Goal: Transaction & Acquisition: Purchase product/service

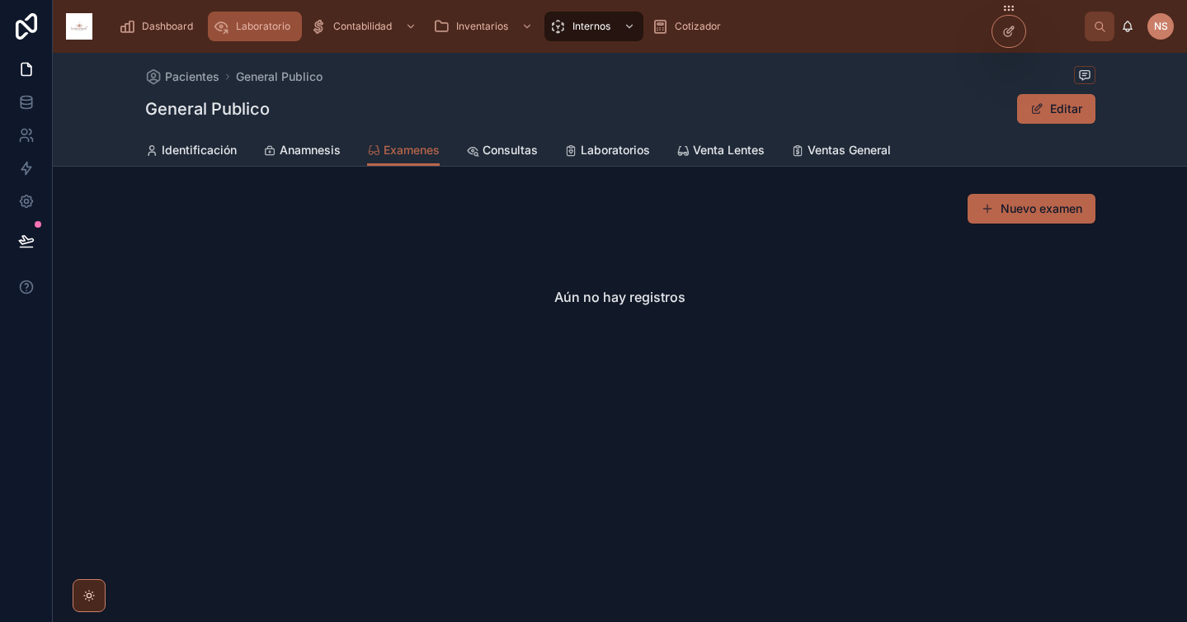
click at [238, 39] on div "Laboratorio" at bounding box center [255, 26] width 84 height 26
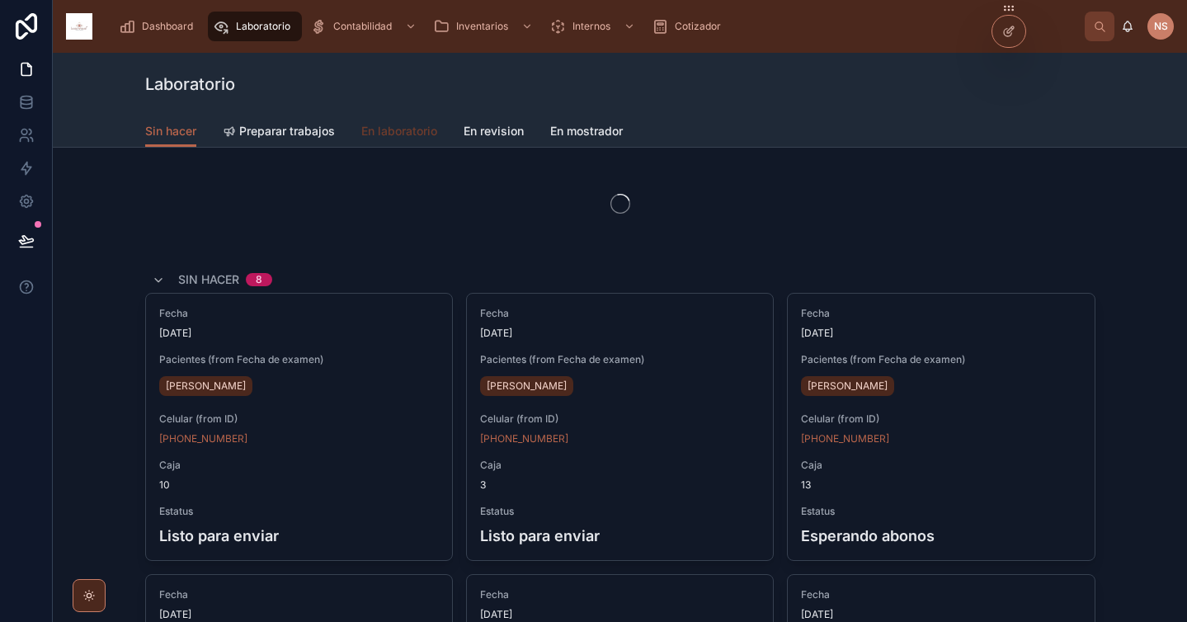
click at [394, 134] on span "En laboratorio" at bounding box center [399, 131] width 76 height 16
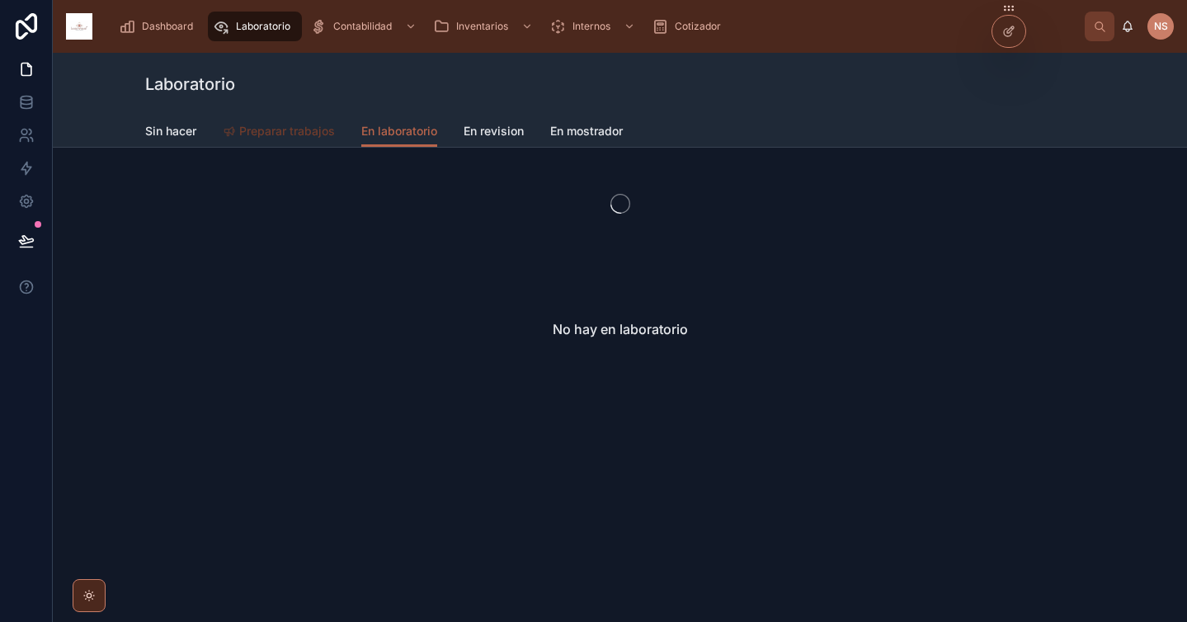
click at [264, 138] on span "Preparar trabajos" at bounding box center [287, 131] width 96 height 16
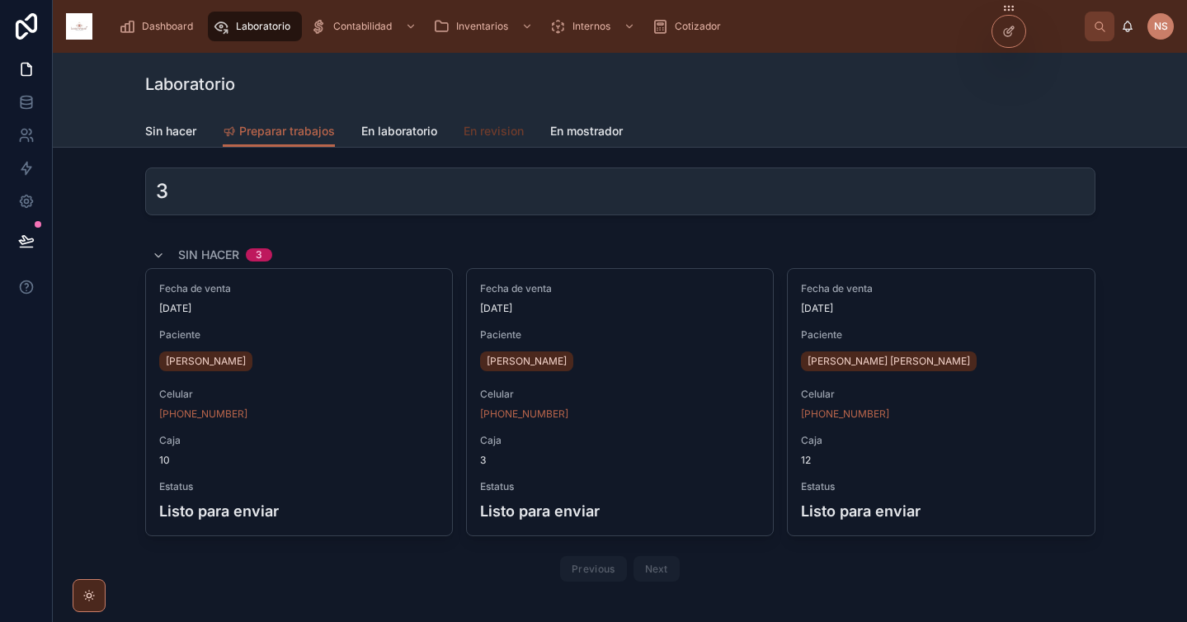
click at [511, 129] on span "En revision" at bounding box center [494, 131] width 60 height 16
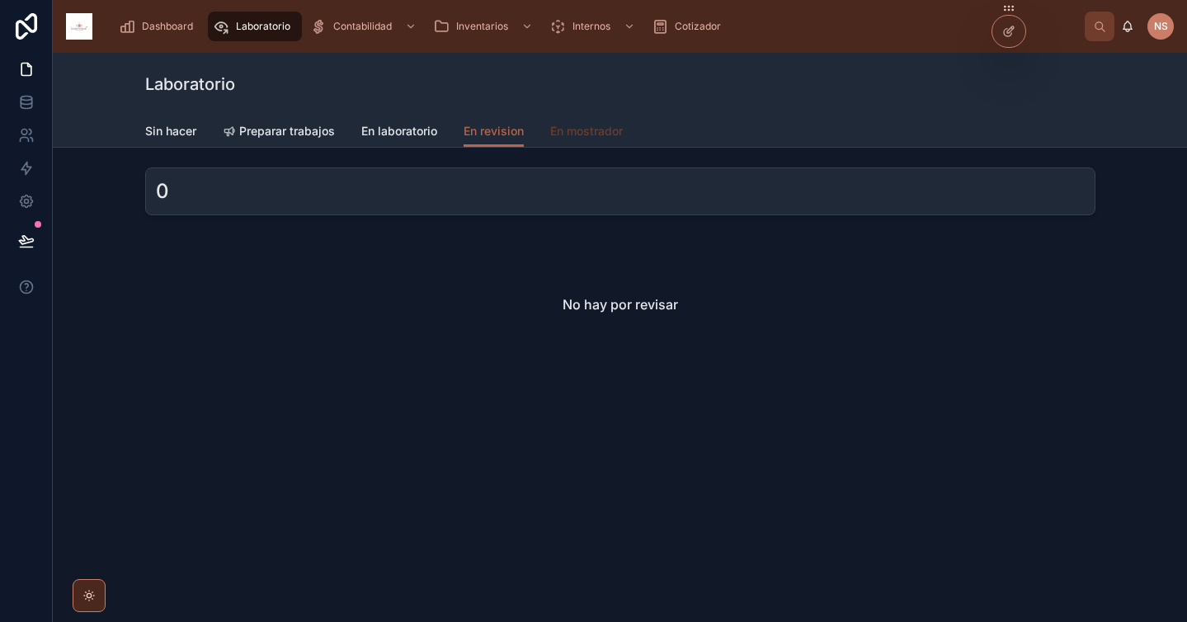
click at [616, 137] on span "En mostrador" at bounding box center [586, 131] width 73 height 16
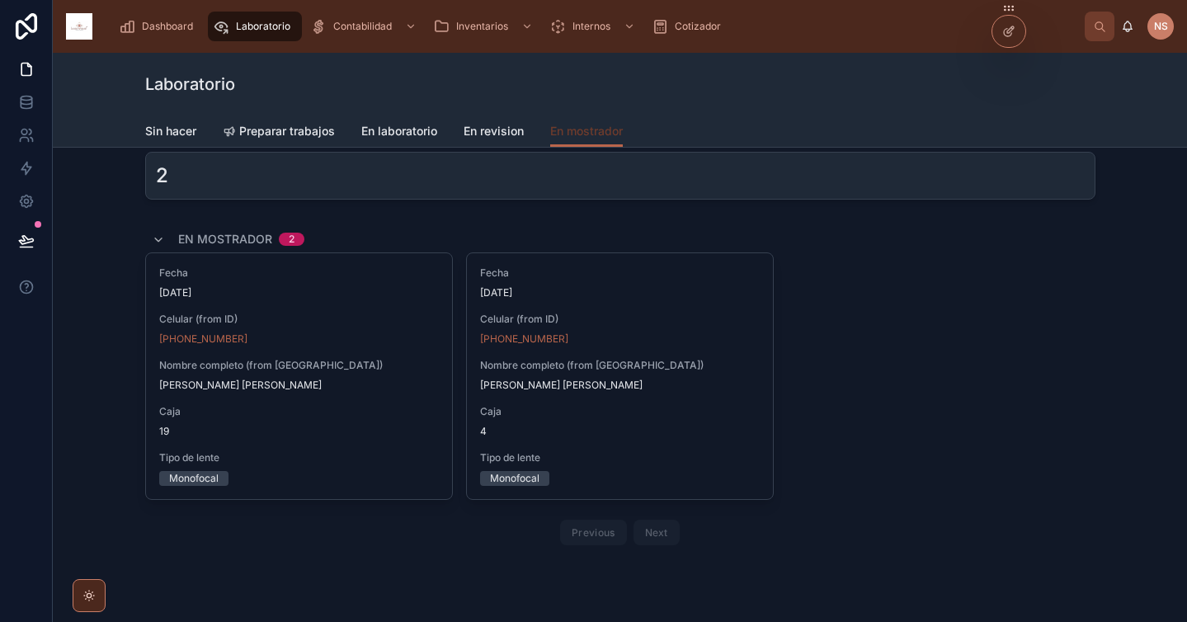
scroll to position [22, 0]
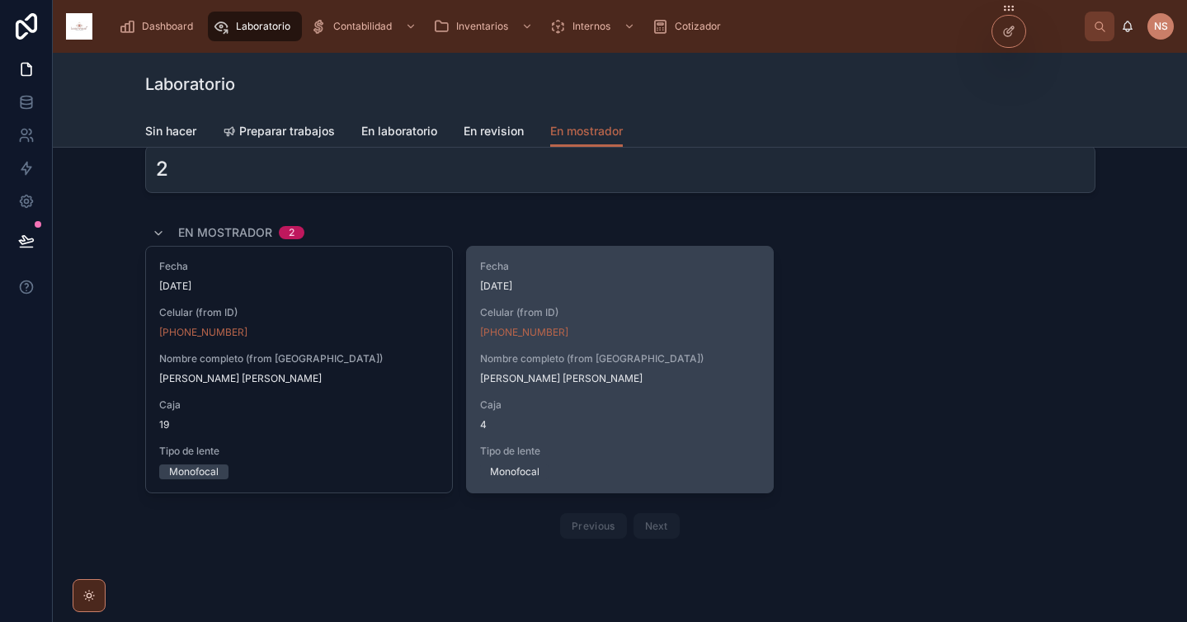
click at [683, 398] on span "Caja" at bounding box center [620, 404] width 280 height 13
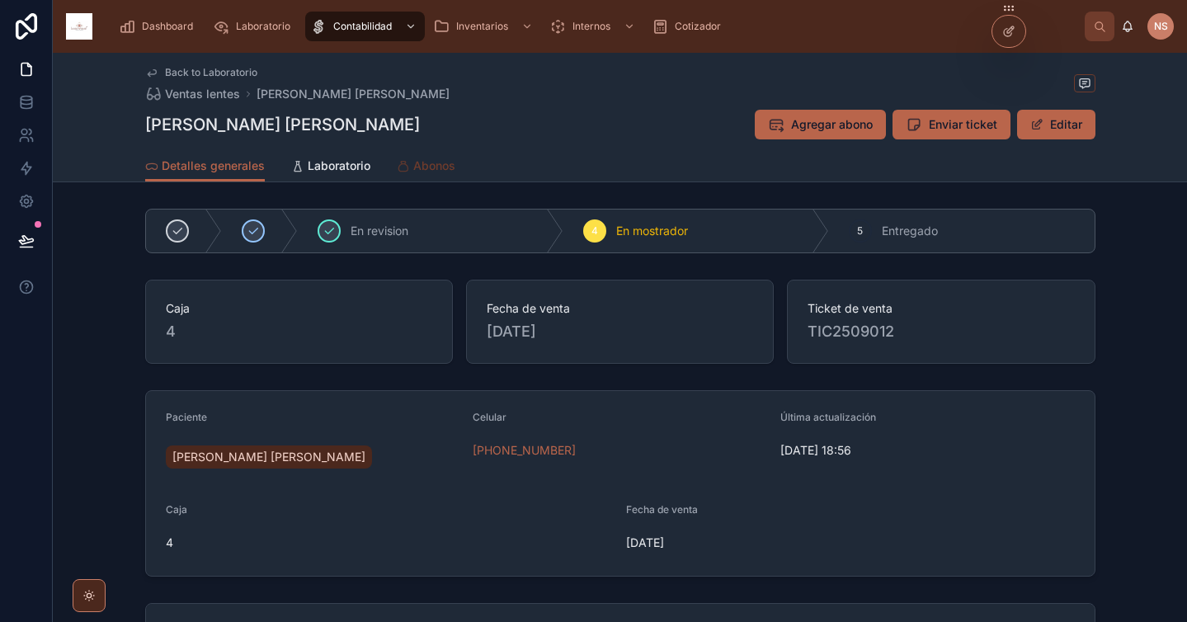
click at [419, 174] on link "Abonos" at bounding box center [426, 167] width 59 height 33
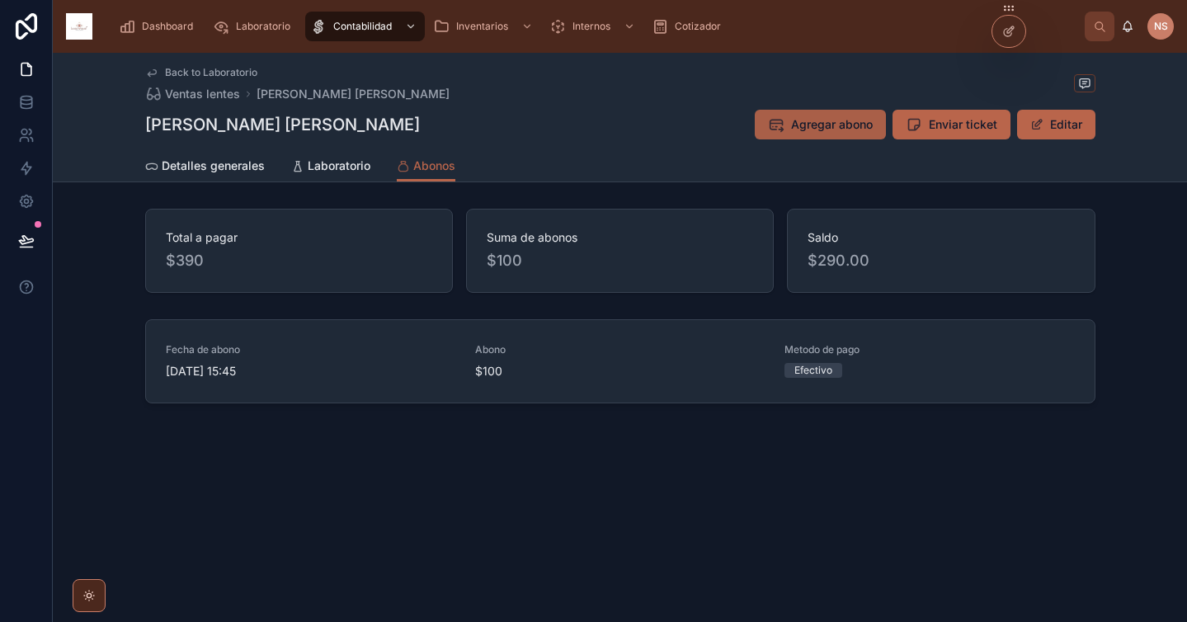
click at [864, 121] on span "Agregar abono" at bounding box center [832, 124] width 82 height 16
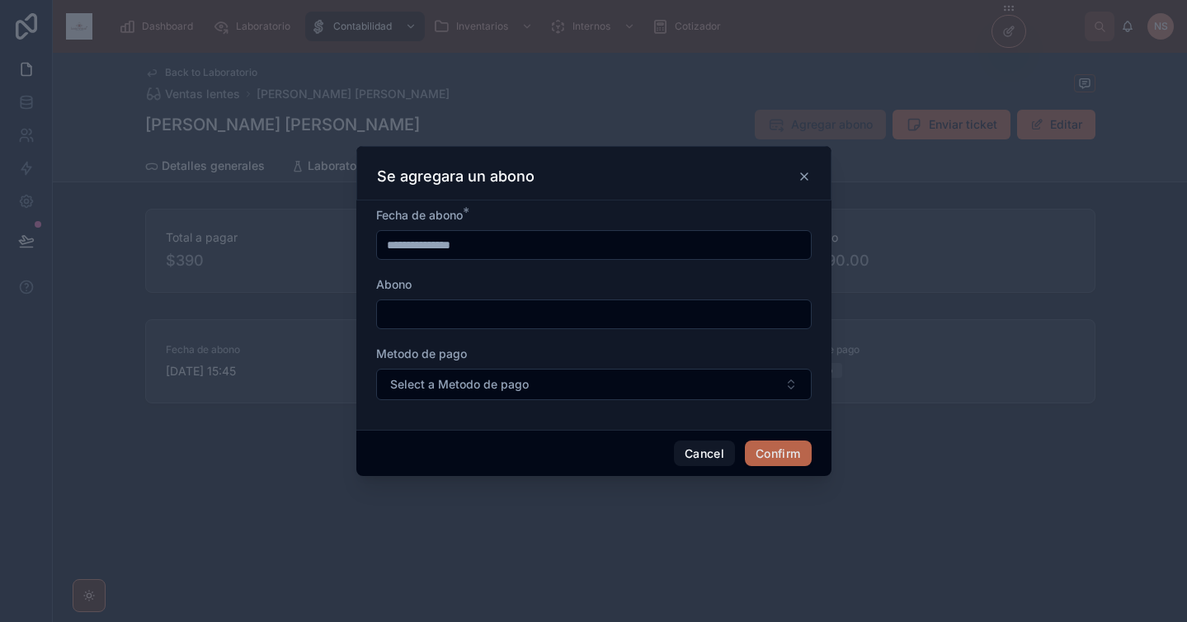
click at [508, 333] on form "**********" at bounding box center [594, 312] width 436 height 210
click at [495, 299] on div at bounding box center [594, 314] width 436 height 30
click at [486, 316] on input "text" at bounding box center [594, 314] width 434 height 23
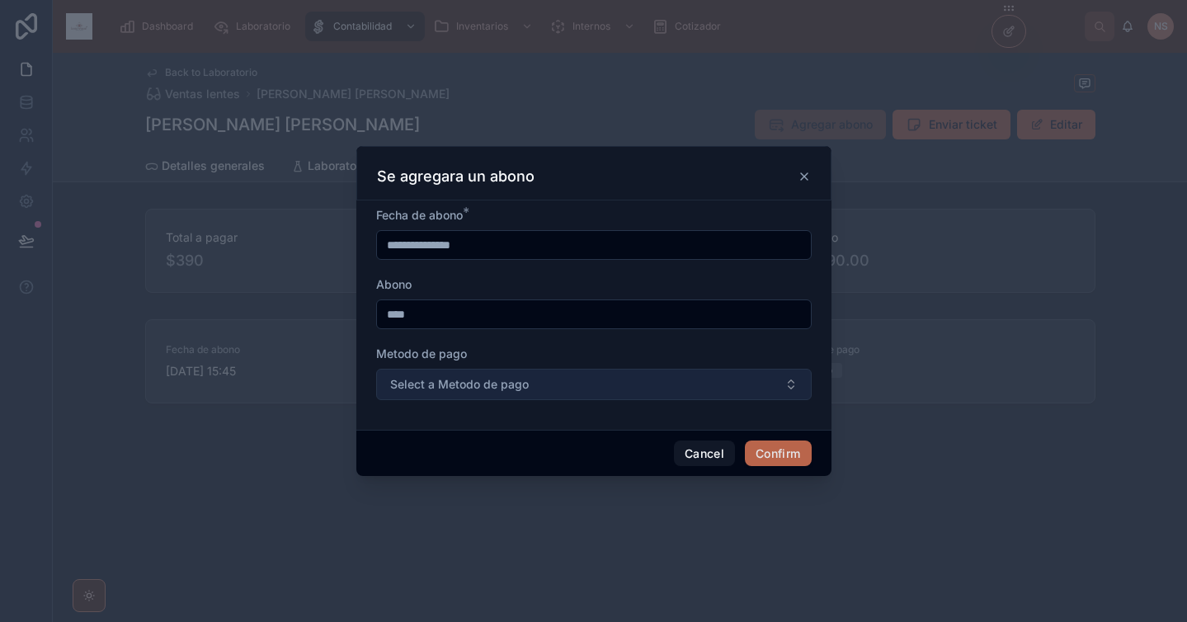
type input "****"
click at [460, 382] on span "Select a Metodo de pago" at bounding box center [459, 384] width 139 height 16
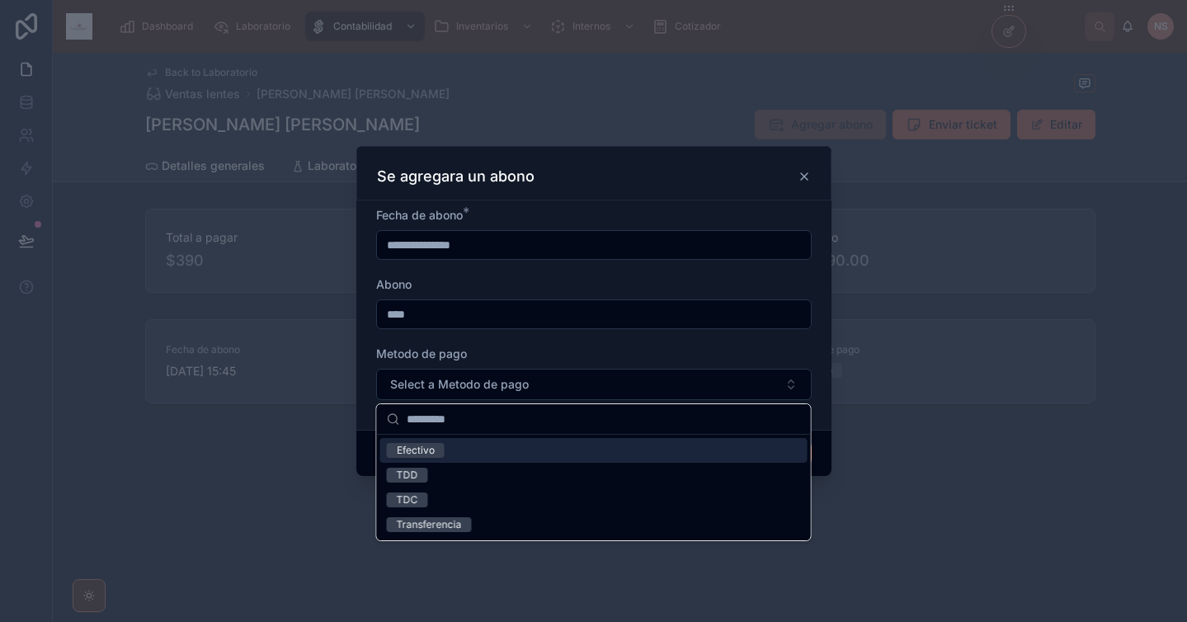
click at [450, 450] on div "Efectivo" at bounding box center [593, 450] width 427 height 25
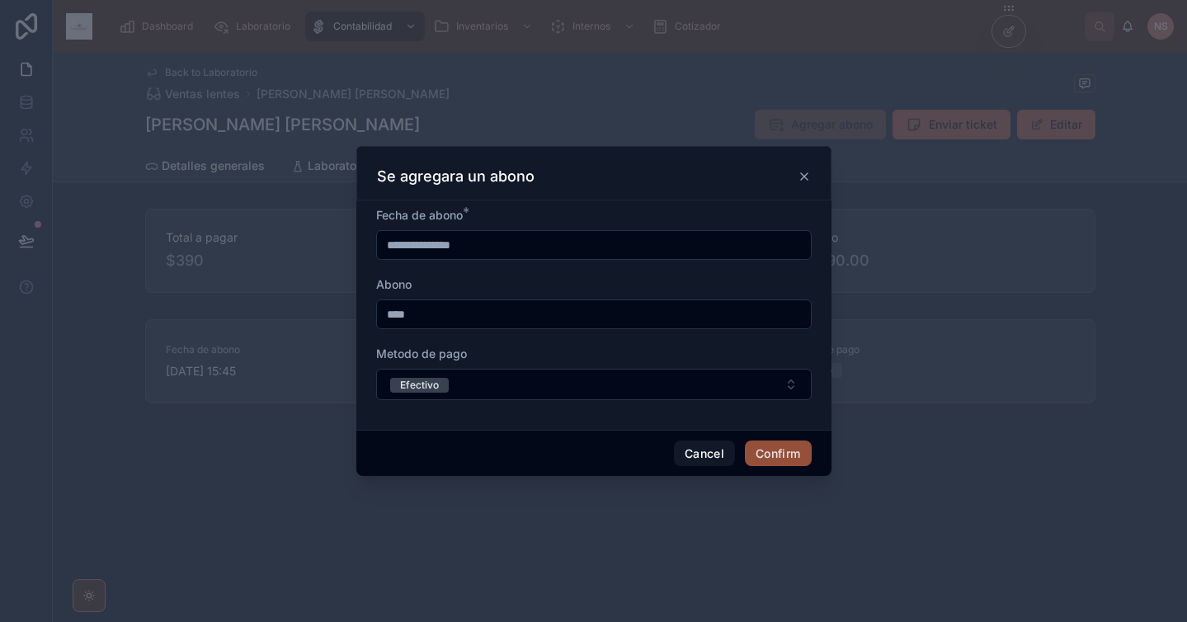
click at [801, 455] on button "Confirm" at bounding box center [778, 454] width 66 height 26
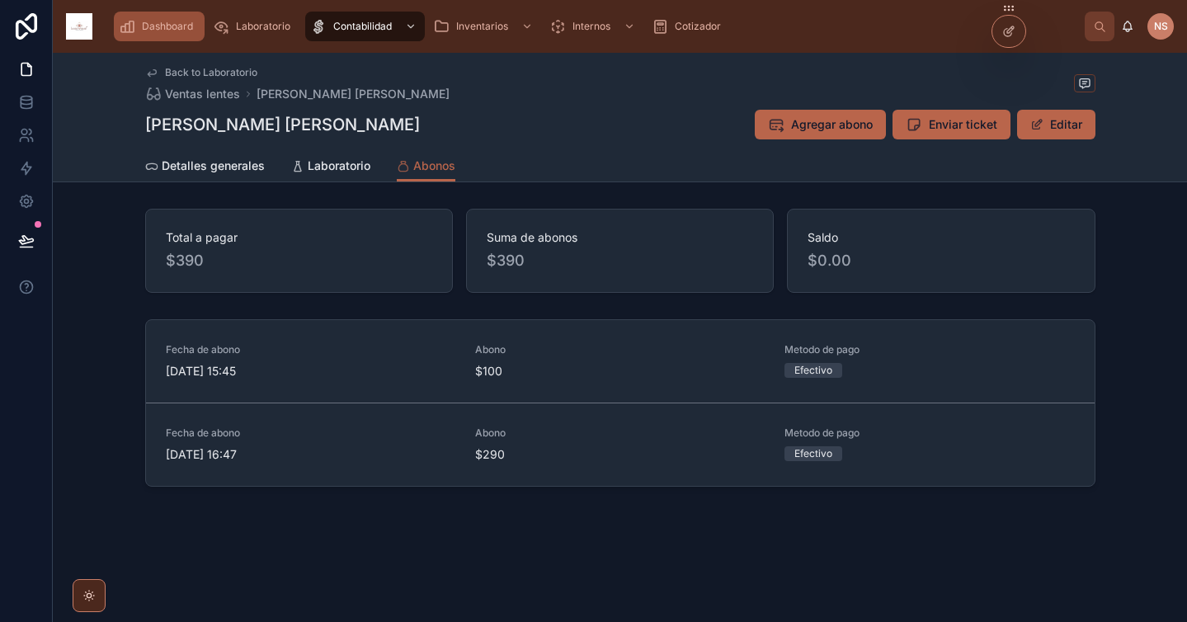
click at [176, 25] on span "Dashboard" at bounding box center [167, 26] width 51 height 13
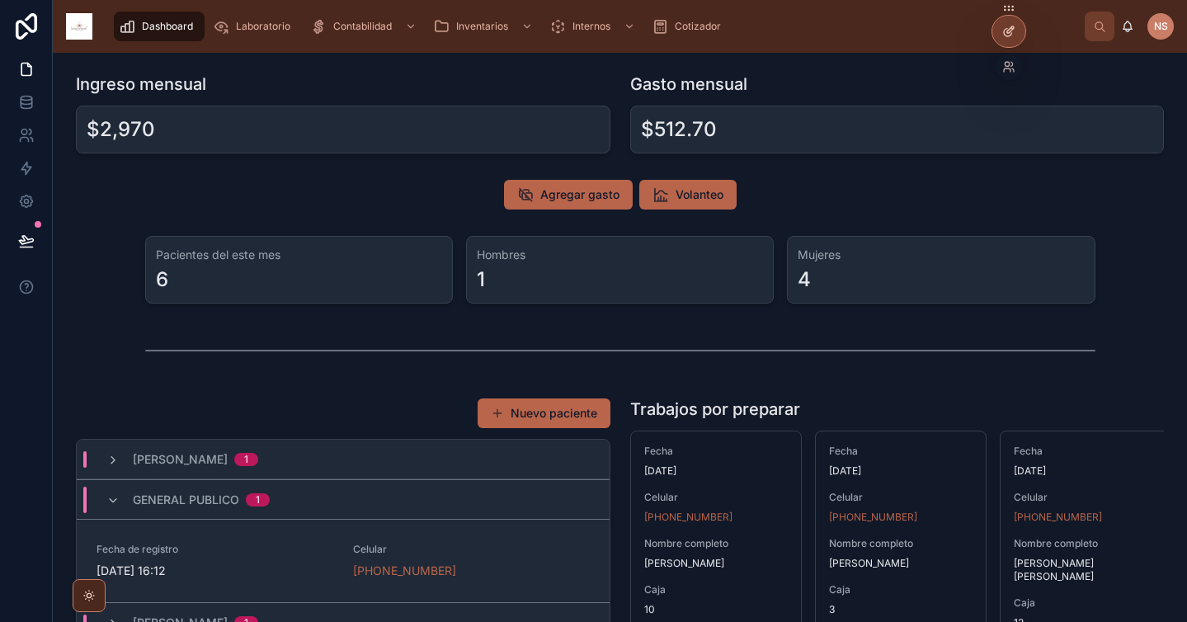
click at [1011, 33] on icon at bounding box center [1007, 32] width 7 height 7
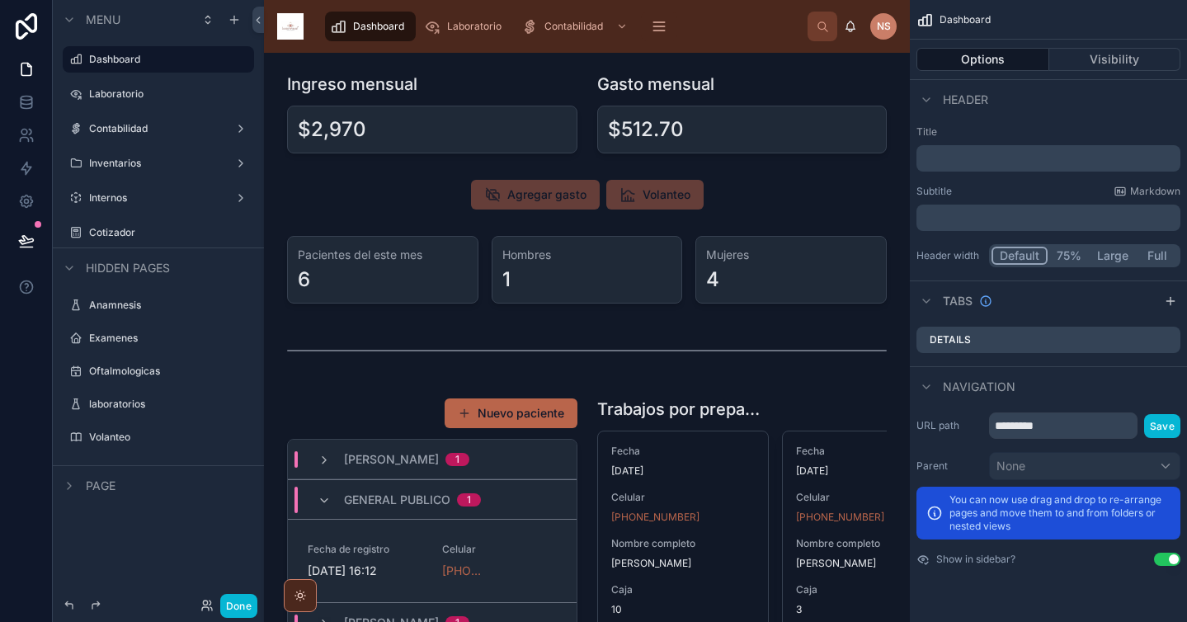
click at [85, 490] on div "Page" at bounding box center [87, 486] width 56 height 20
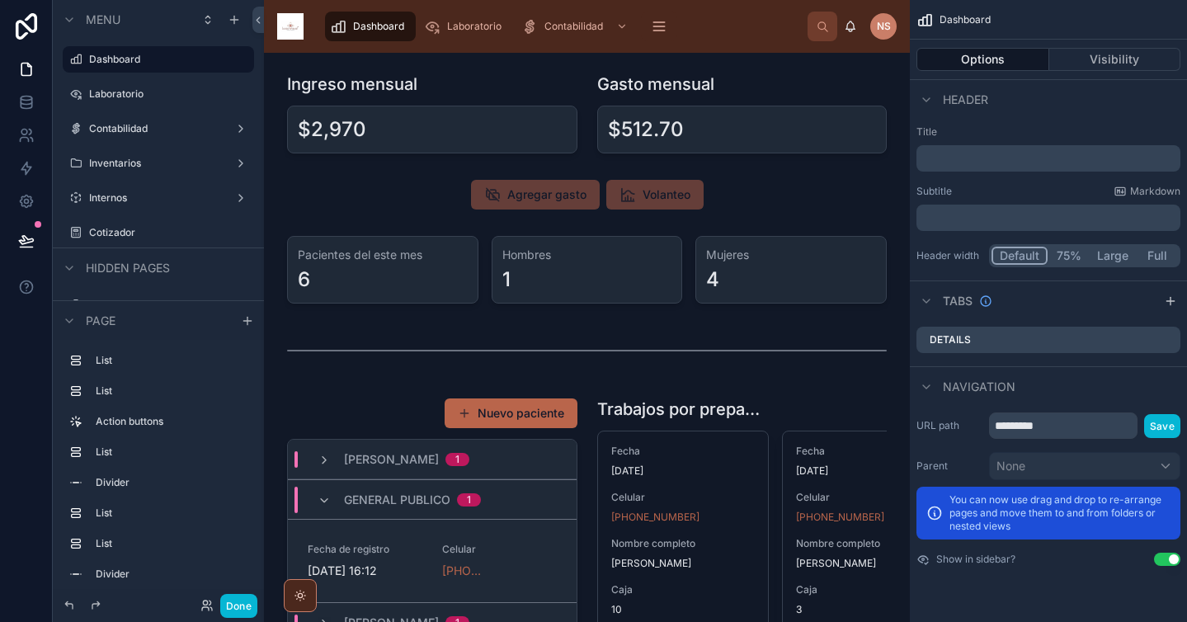
click at [103, 317] on span "Page" at bounding box center [101, 321] width 30 height 16
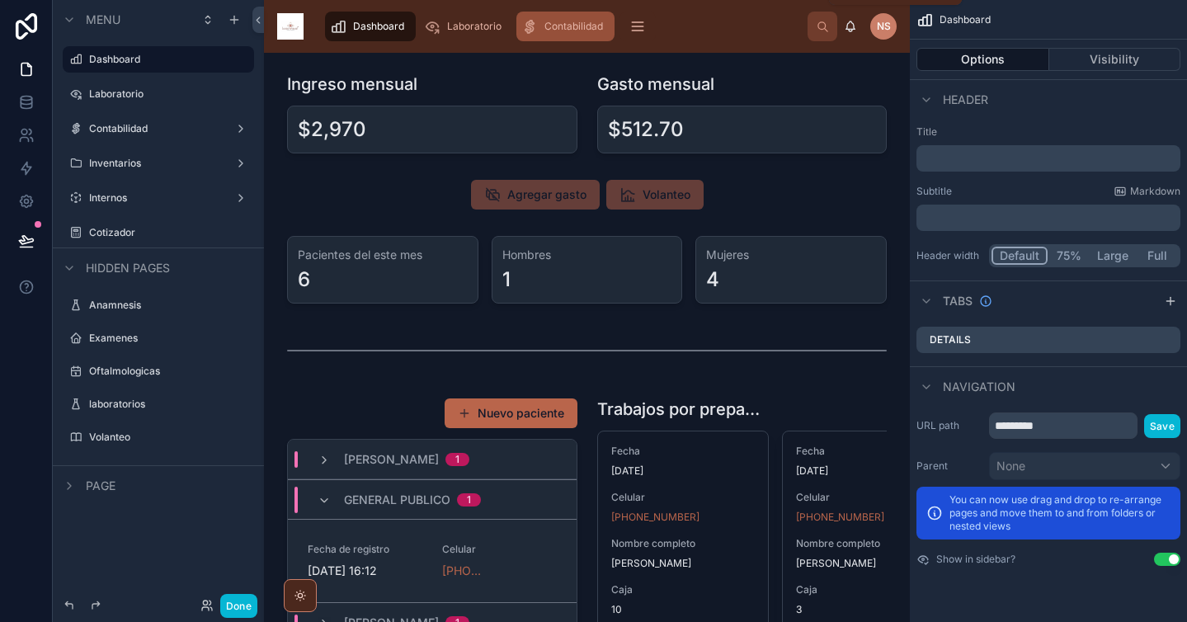
click at [583, 29] on span "Contabilidad" at bounding box center [573, 26] width 59 height 13
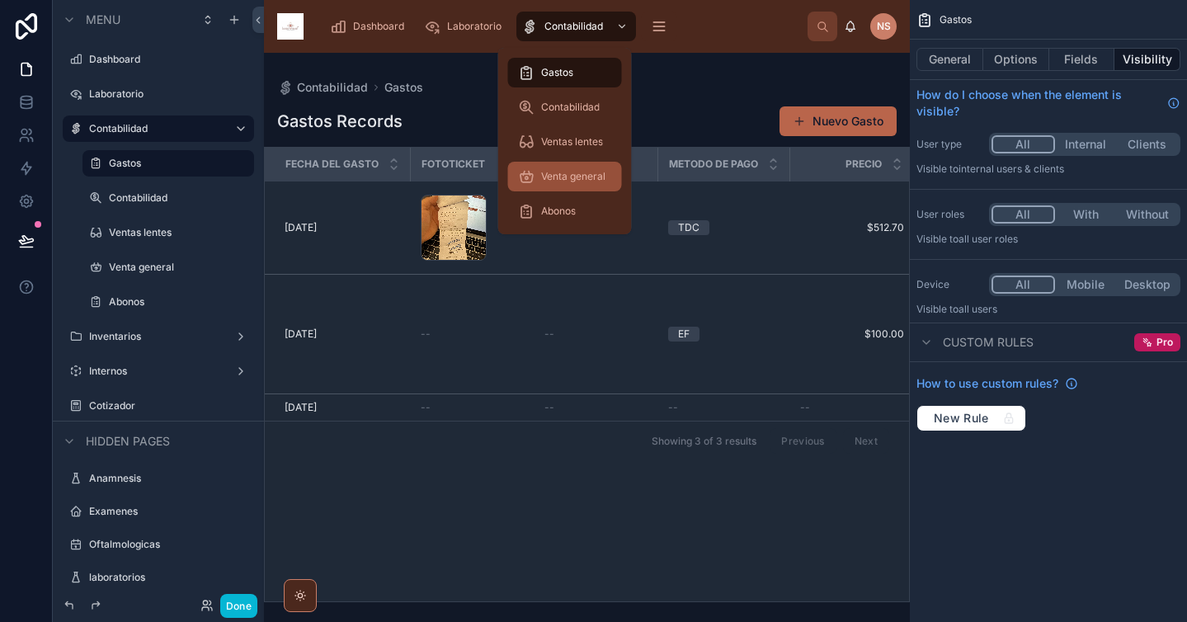
click at [584, 185] on div "Venta general" at bounding box center [565, 176] width 94 height 26
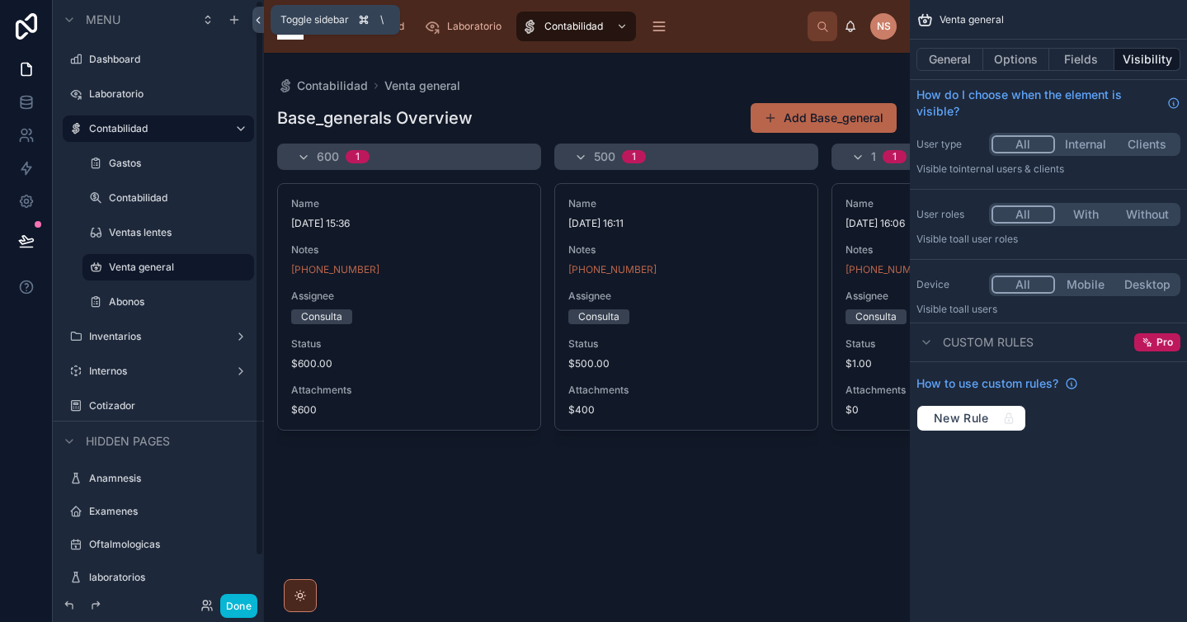
click at [258, 20] on icon at bounding box center [258, 20] width 12 height 12
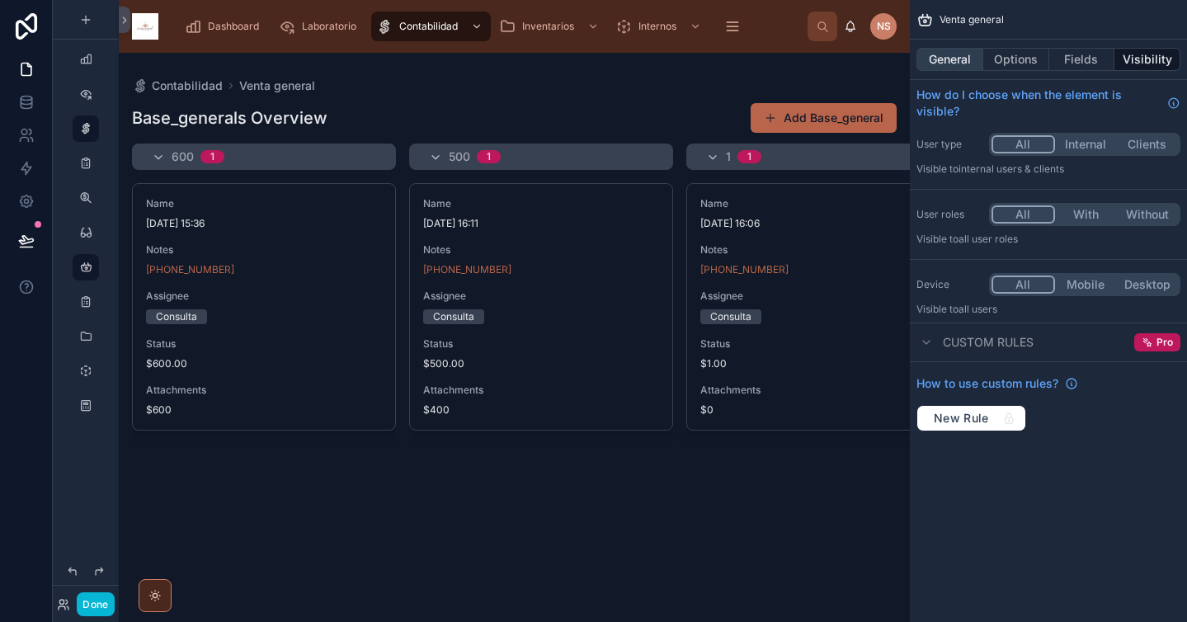
click at [952, 60] on button "General" at bounding box center [950, 59] width 67 height 23
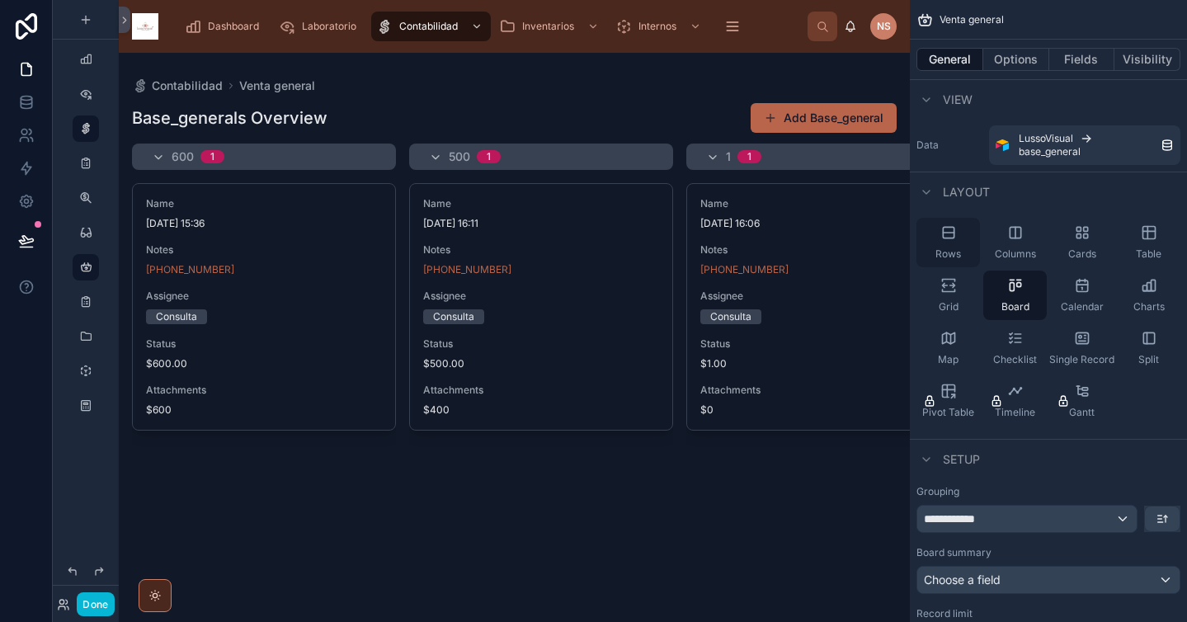
click at [960, 248] on span "Rows" at bounding box center [949, 253] width 26 height 13
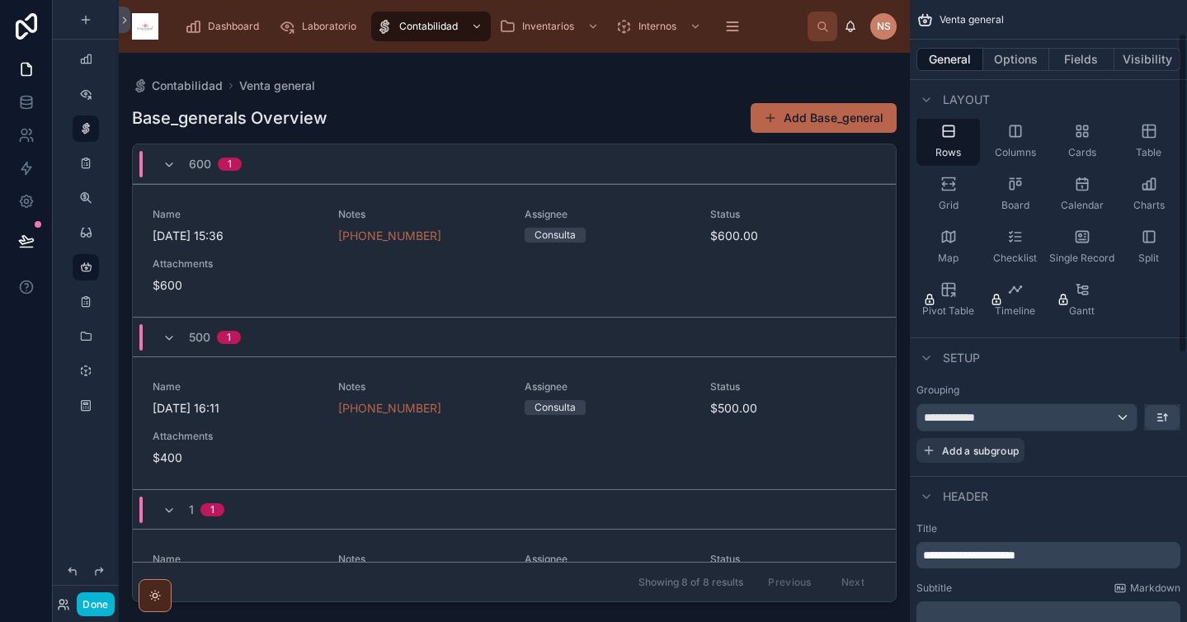
scroll to position [165, 0]
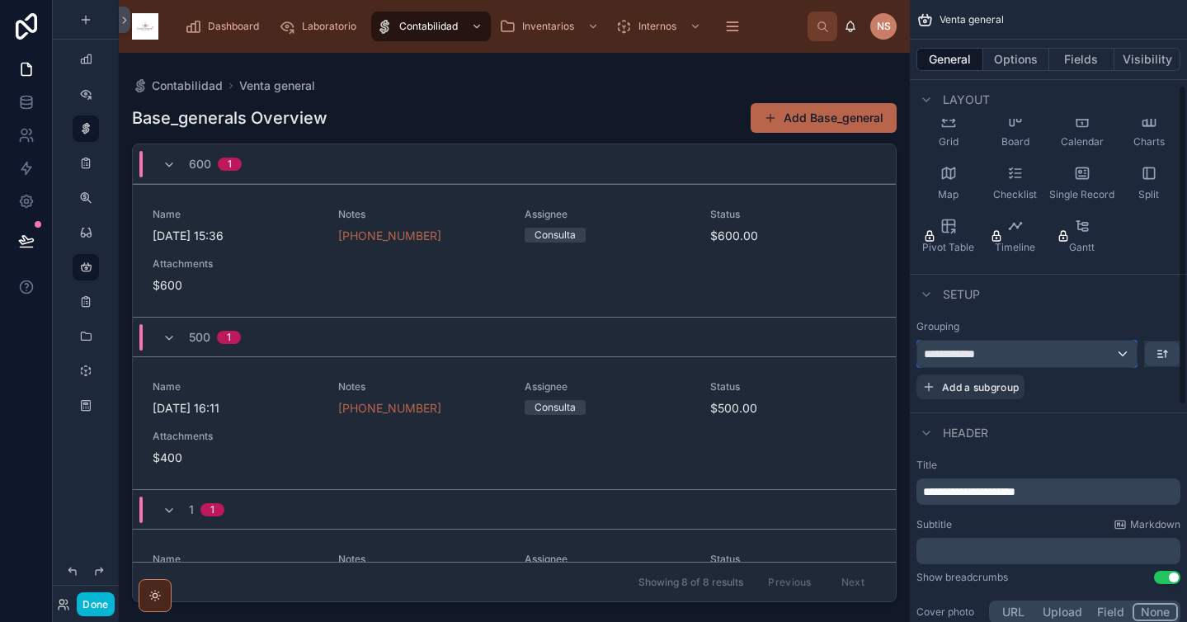
click at [1098, 356] on div "**********" at bounding box center [1026, 354] width 219 height 26
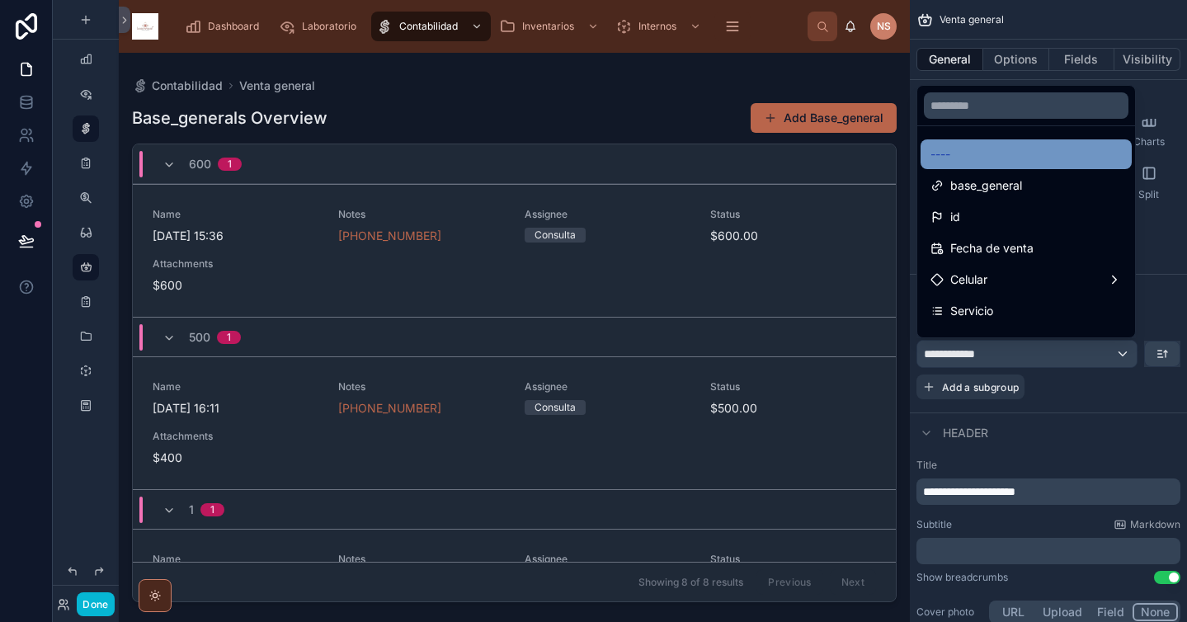
click at [1018, 158] on div "----" at bounding box center [1026, 154] width 191 height 20
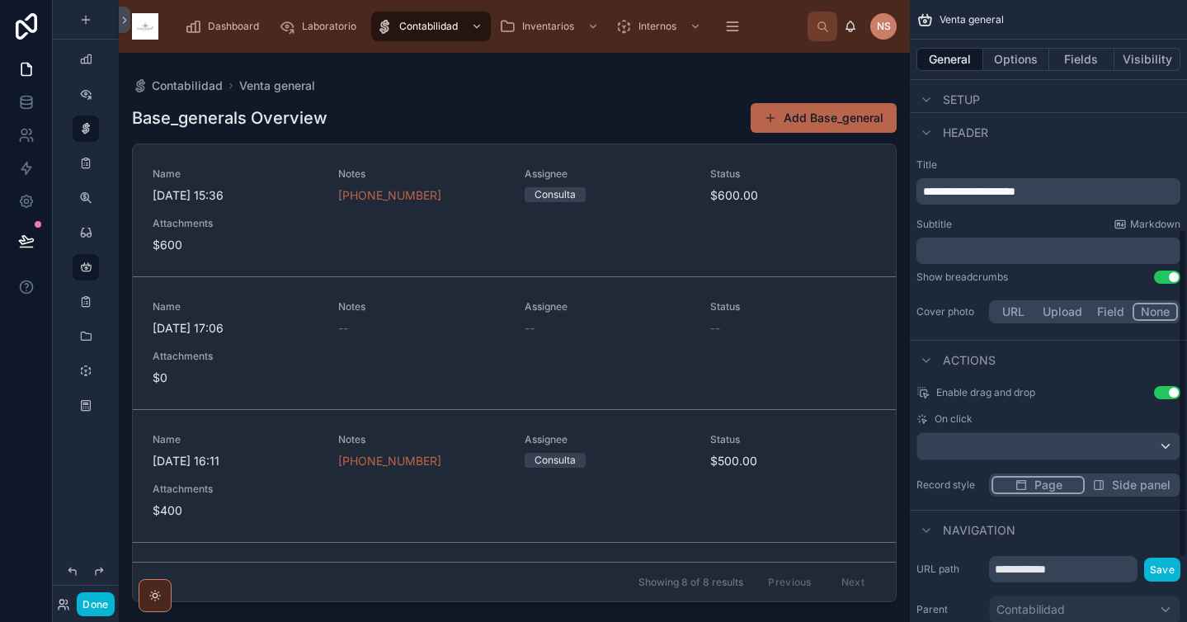
scroll to position [554, 0]
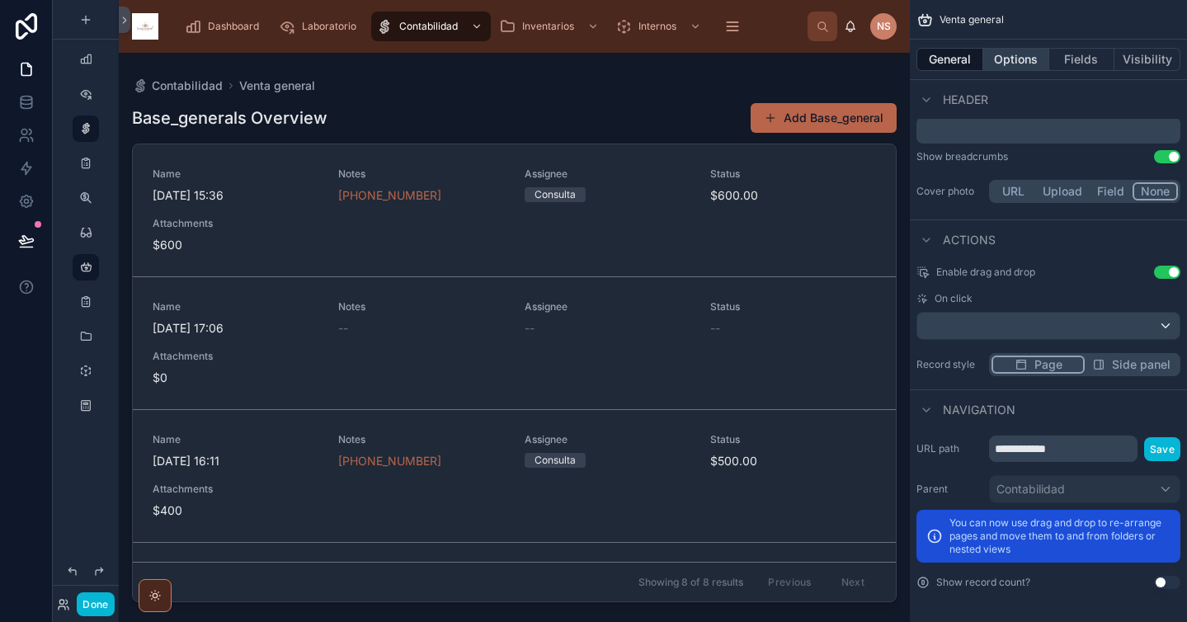
click at [1020, 59] on button "Options" at bounding box center [1016, 59] width 66 height 23
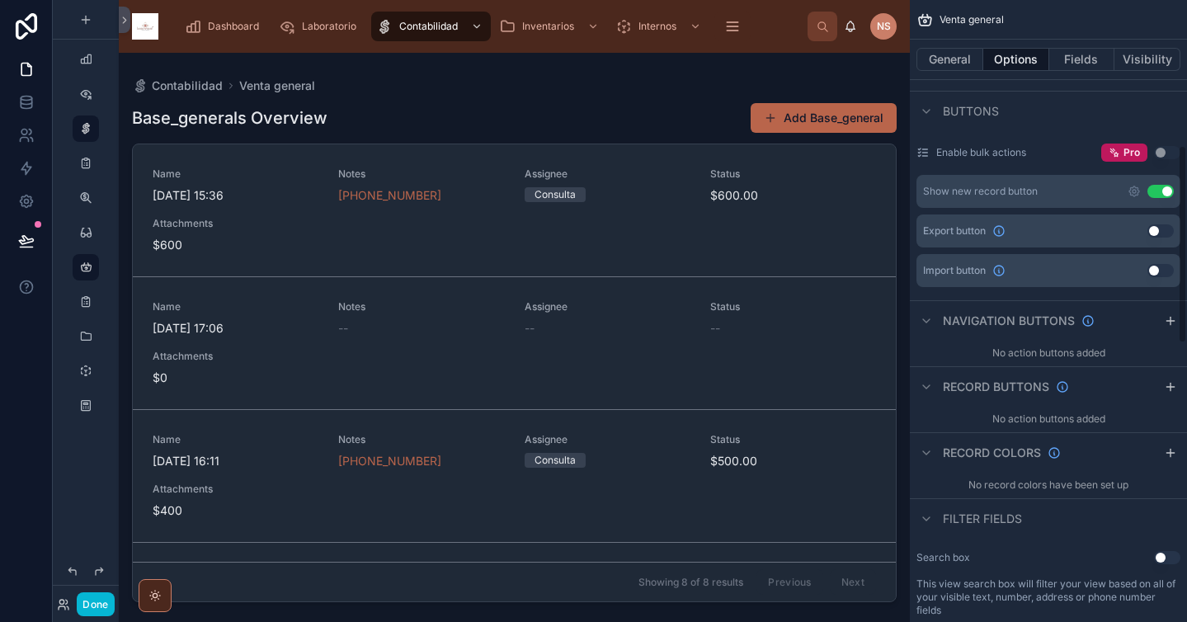
scroll to position [427, 0]
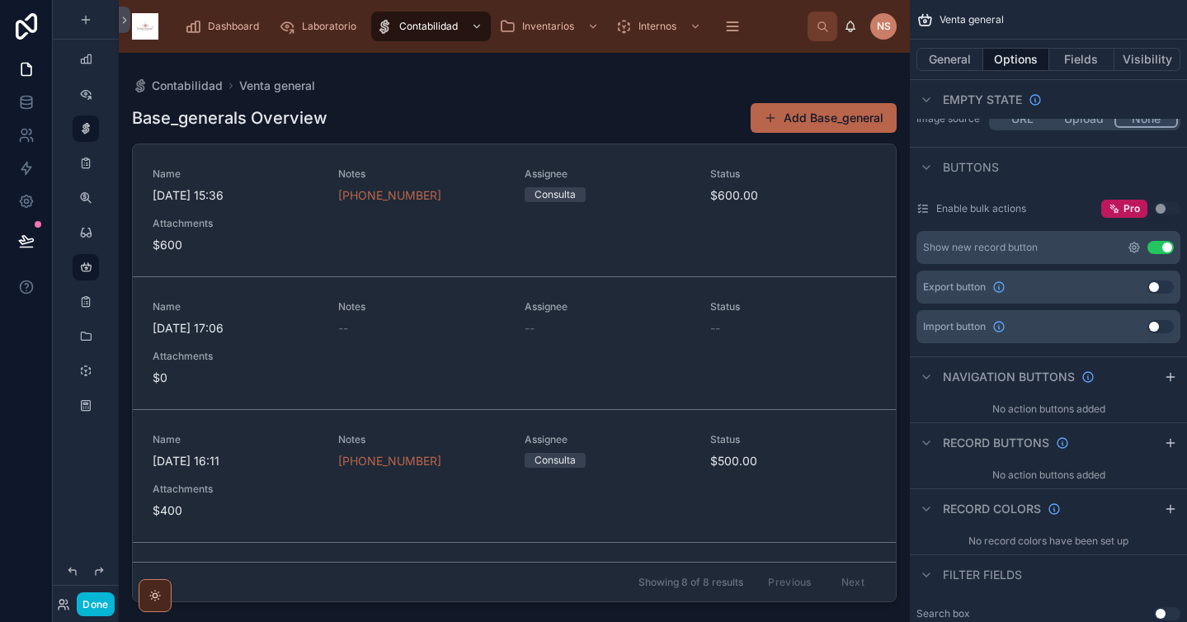
click at [1135, 247] on icon "scrollable content" at bounding box center [1134, 247] width 3 height 3
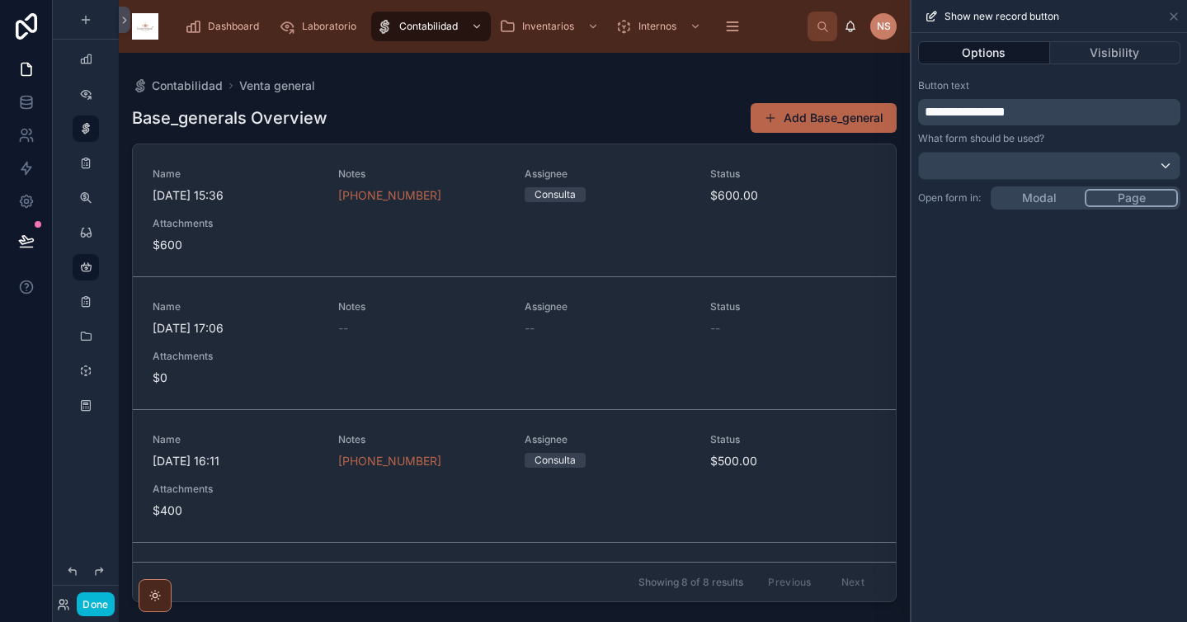
click at [1073, 104] on p "**********" at bounding box center [1051, 112] width 252 height 20
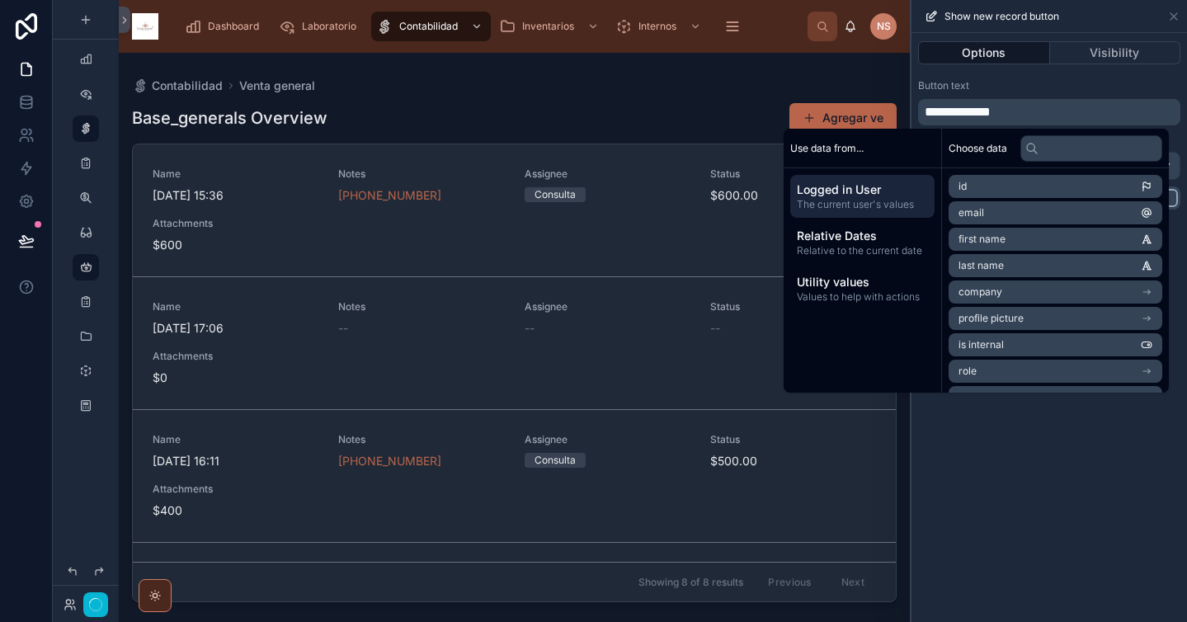
click at [1110, 86] on div "Button text" at bounding box center [1049, 85] width 262 height 13
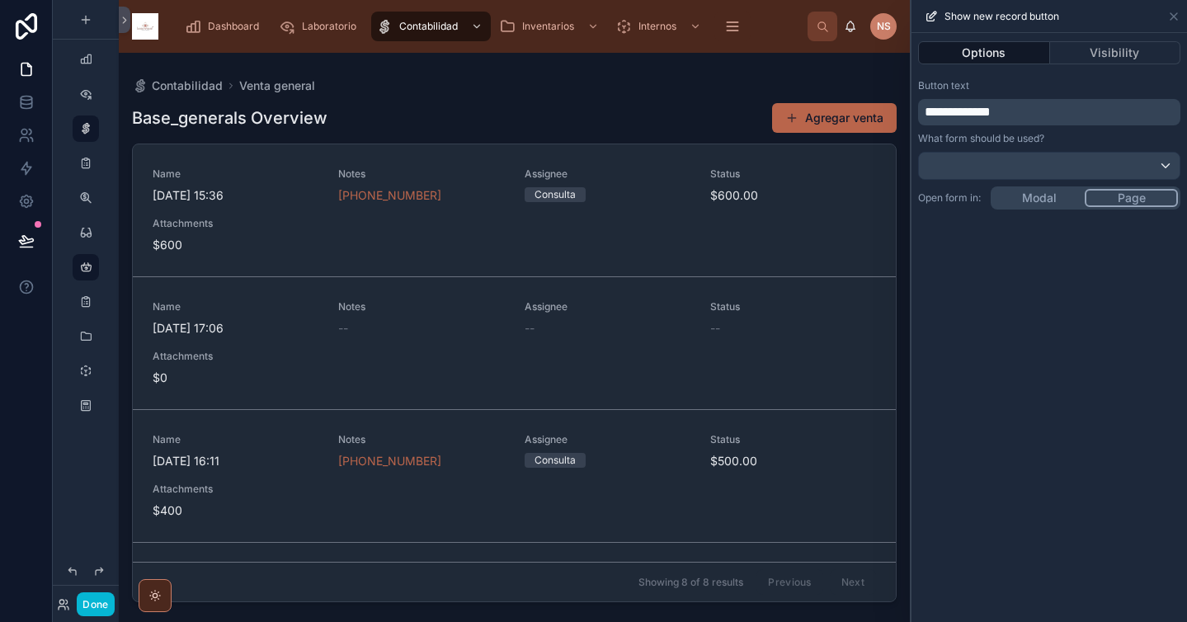
click at [1018, 309] on div "**********" at bounding box center [1050, 327] width 276 height 589
click at [1174, 13] on icon at bounding box center [1173, 16] width 13 height 13
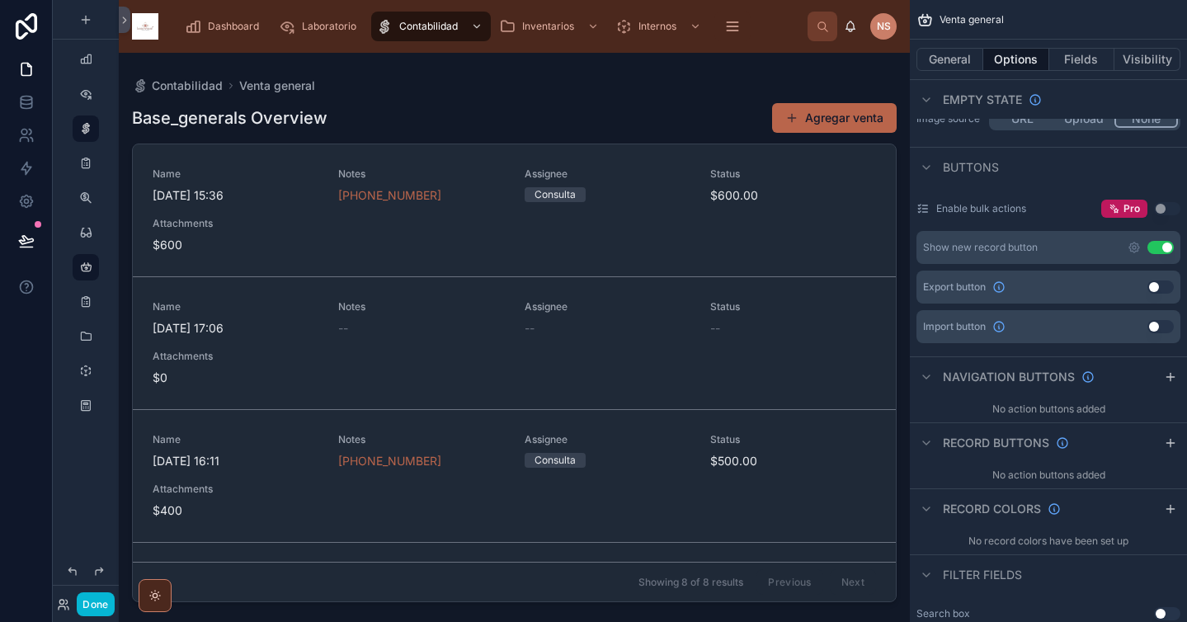
click at [544, 92] on div at bounding box center [514, 327] width 791 height 549
